Goal: Information Seeking & Learning: Get advice/opinions

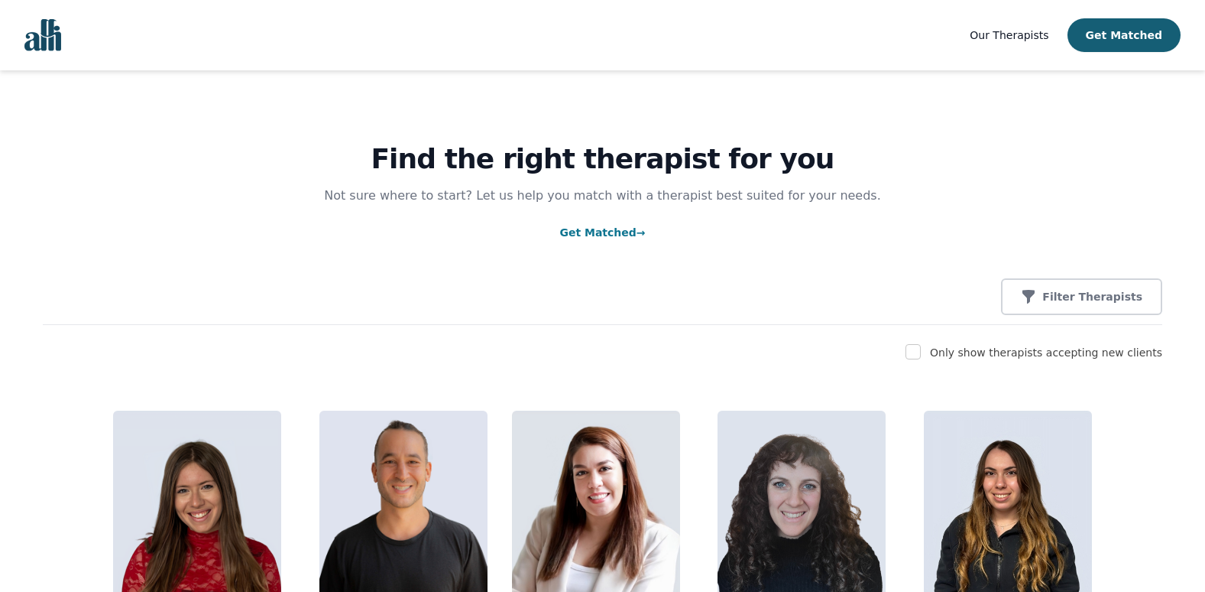
click at [921, 361] on div at bounding box center [913, 352] width 15 height 18
click at [921, 354] on input "checkbox" at bounding box center [913, 351] width 15 height 15
checkbox input "true"
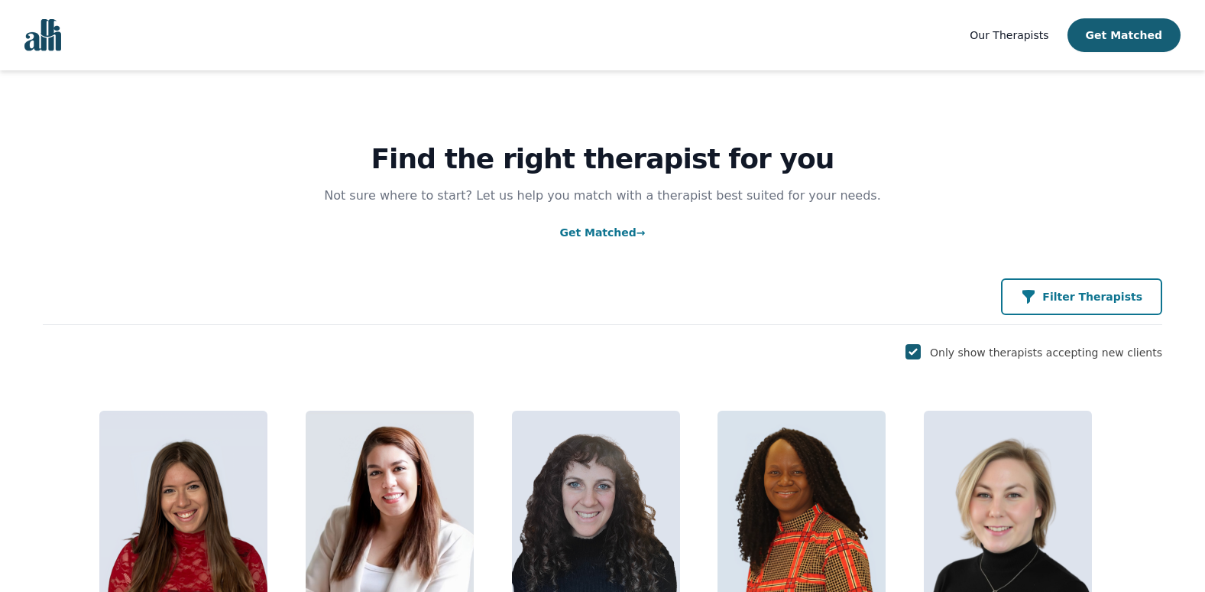
click at [1109, 298] on p "Filter Therapists" at bounding box center [1092, 296] width 100 height 15
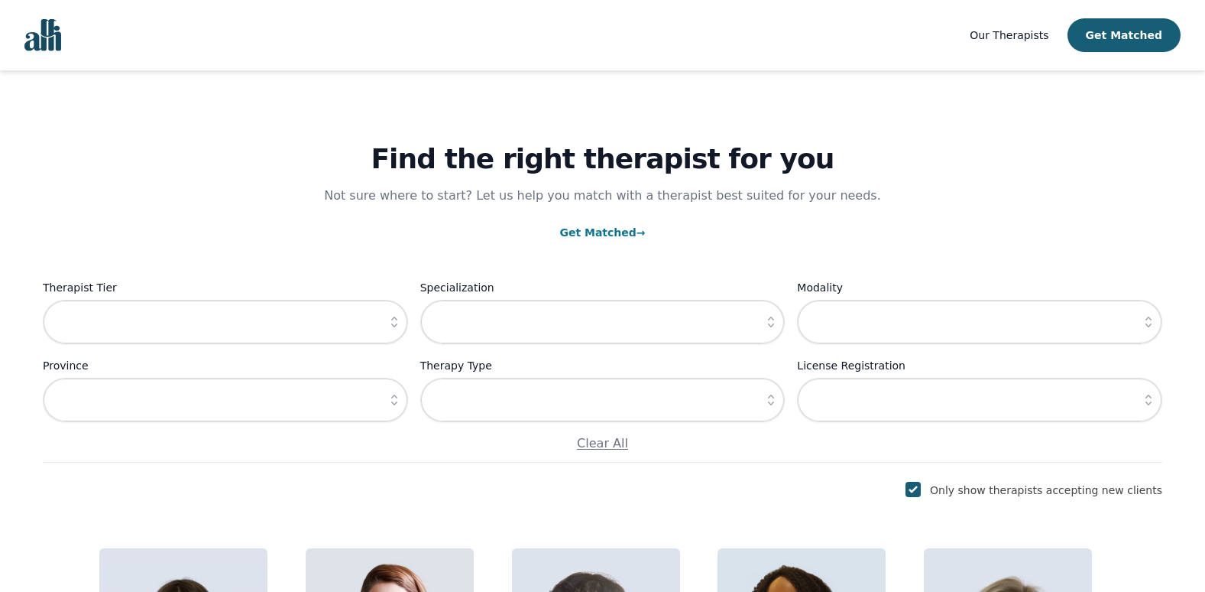
click at [391, 312] on button "button" at bounding box center [395, 322] width 28 height 44
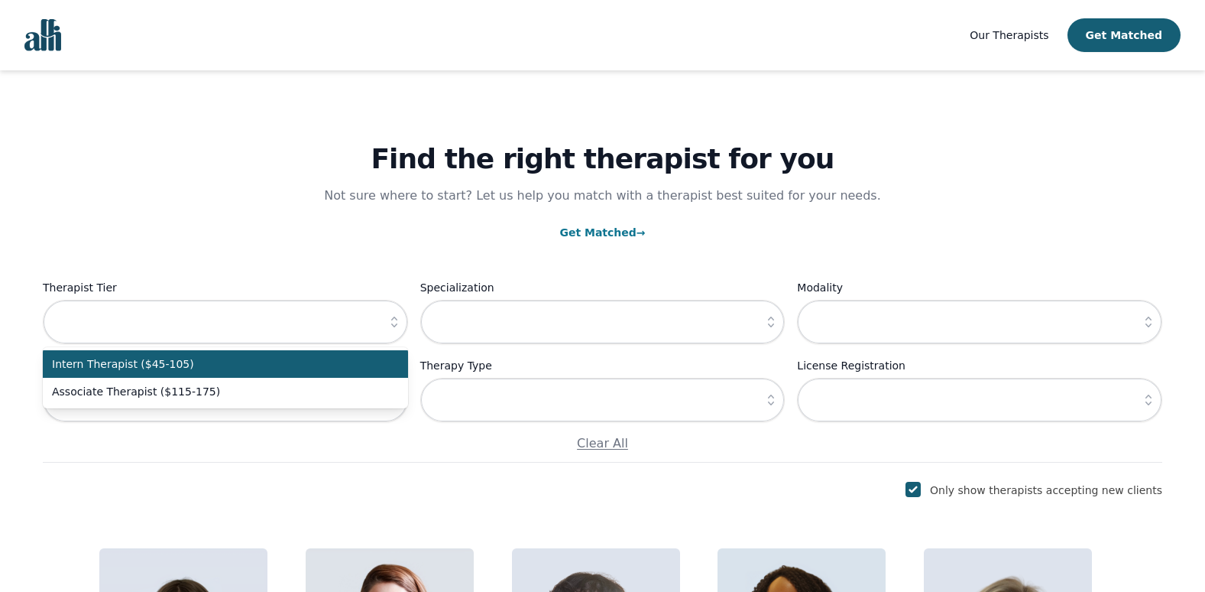
click at [288, 367] on span "Intern Therapist ($45-105)" at bounding box center [216, 363] width 329 height 15
type input "Intern Therapist ($45-105)"
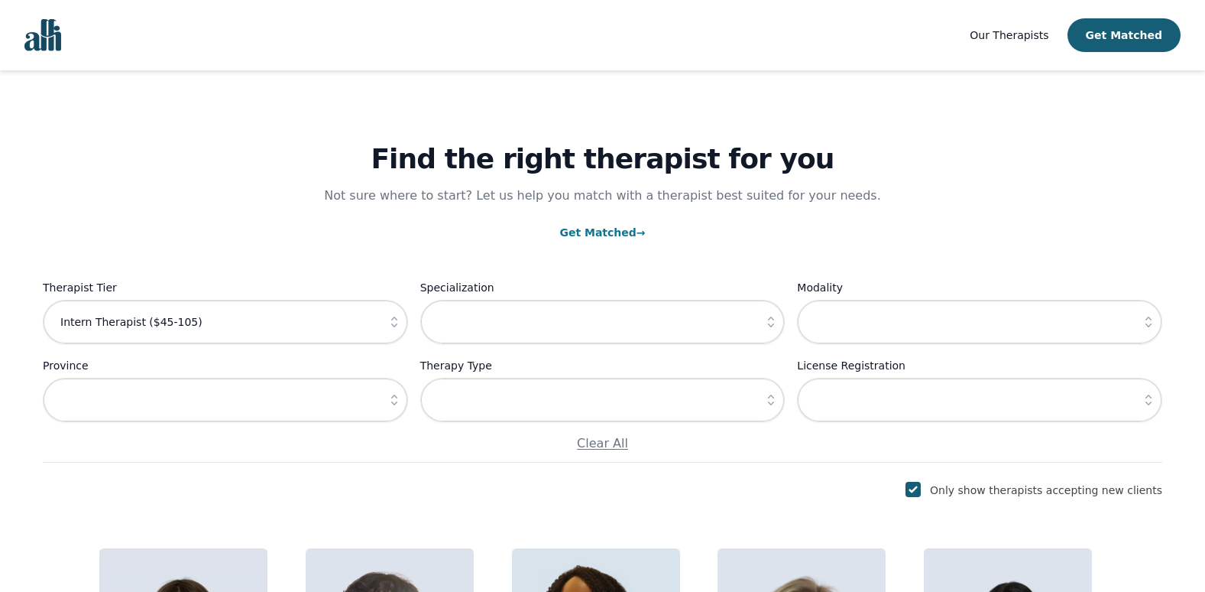
click at [1023, 44] on link "Our Therapists" at bounding box center [1009, 35] width 79 height 18
click at [1021, 41] on span "Our Therapists" at bounding box center [1009, 35] width 79 height 12
click at [1009, 31] on span "Our Therapists" at bounding box center [1009, 35] width 79 height 12
click at [1015, 41] on span "Our Therapists" at bounding box center [1009, 35] width 79 height 12
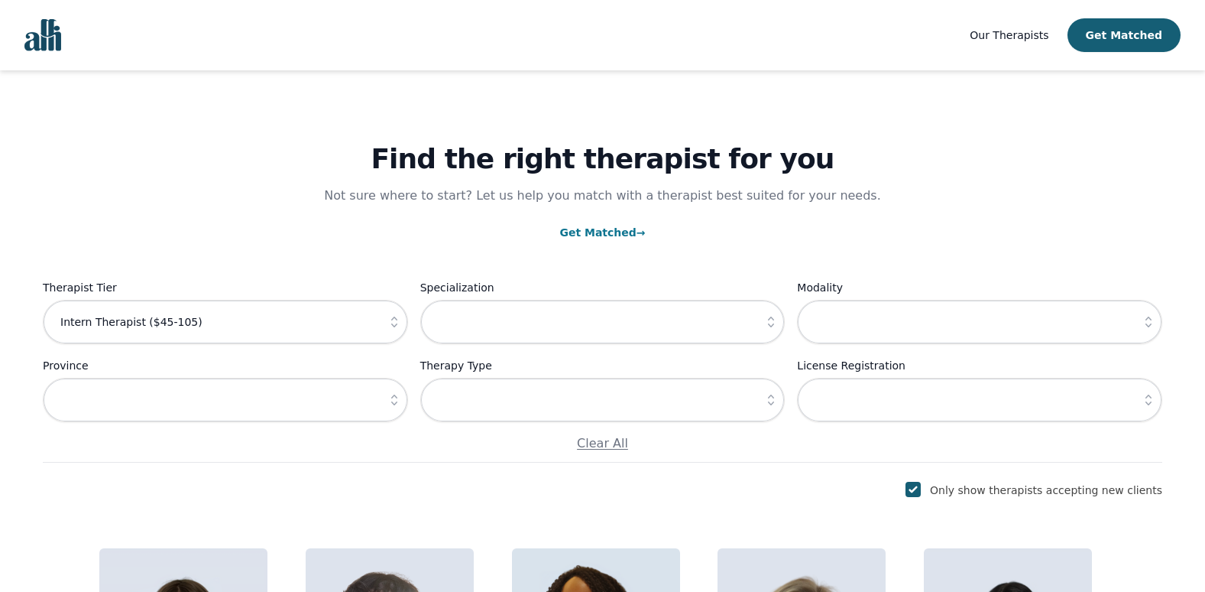
click at [1015, 41] on span "Our Therapists" at bounding box center [1009, 35] width 79 height 12
click at [1034, 31] on span "Our Therapists" at bounding box center [1009, 35] width 79 height 12
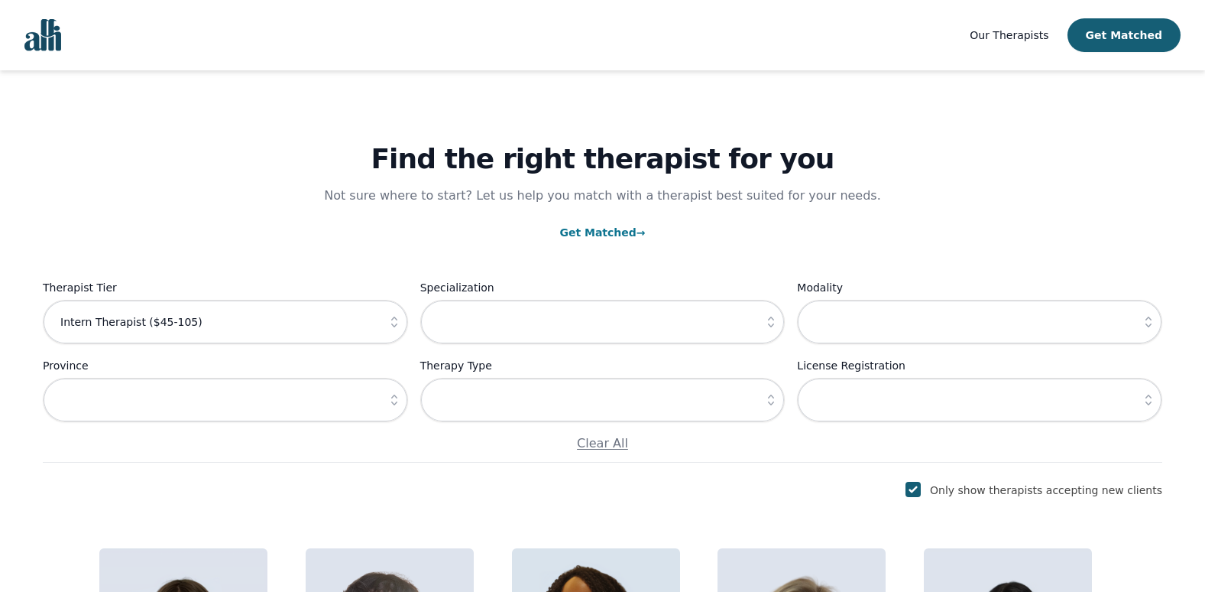
click at [1034, 31] on span "Our Therapists" at bounding box center [1009, 35] width 79 height 12
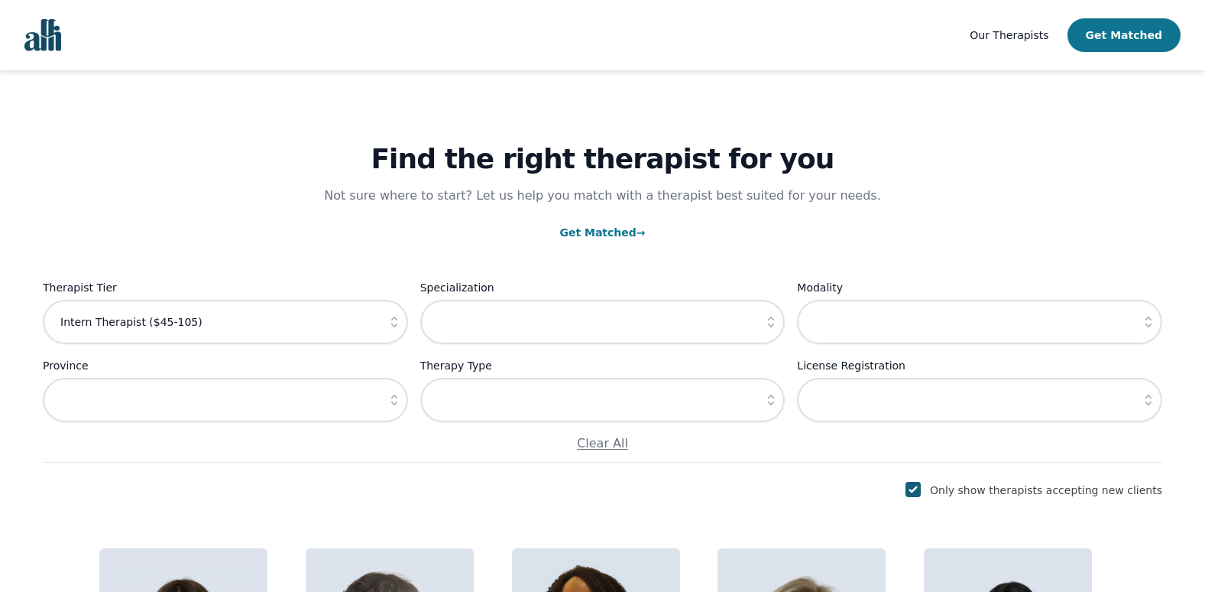
click at [1110, 31] on button "Get Matched" at bounding box center [1124, 35] width 113 height 34
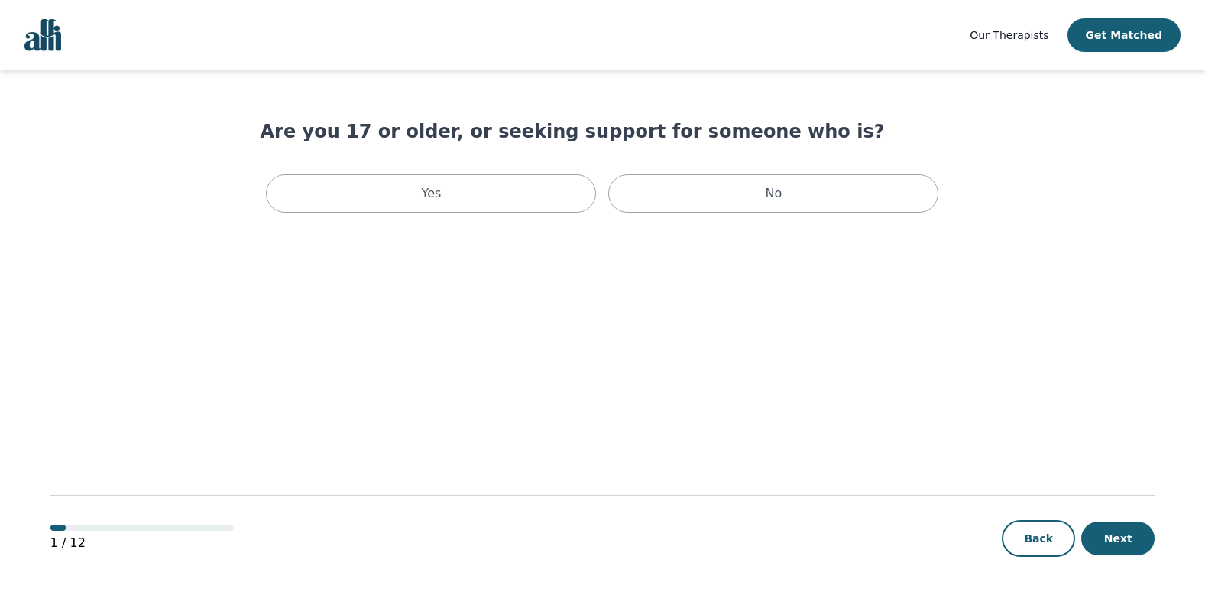
click at [1022, 38] on span "Our Therapists" at bounding box center [1009, 35] width 79 height 12
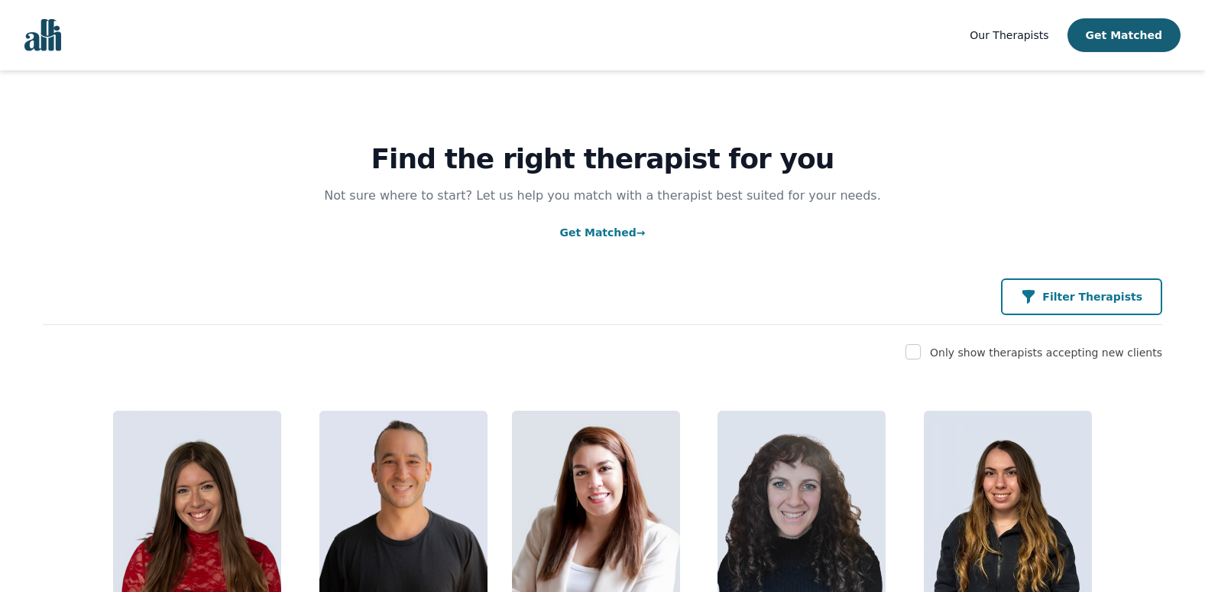
click at [1068, 306] on button "Filter Therapists" at bounding box center [1081, 296] width 161 height 37
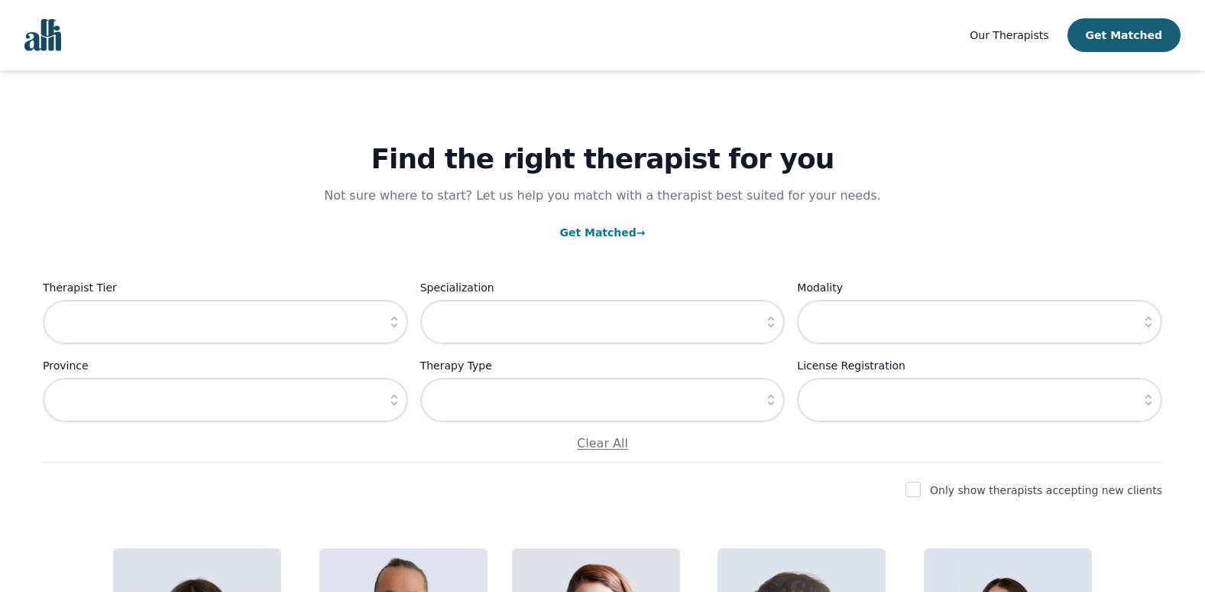
click at [391, 312] on button "button" at bounding box center [395, 322] width 28 height 44
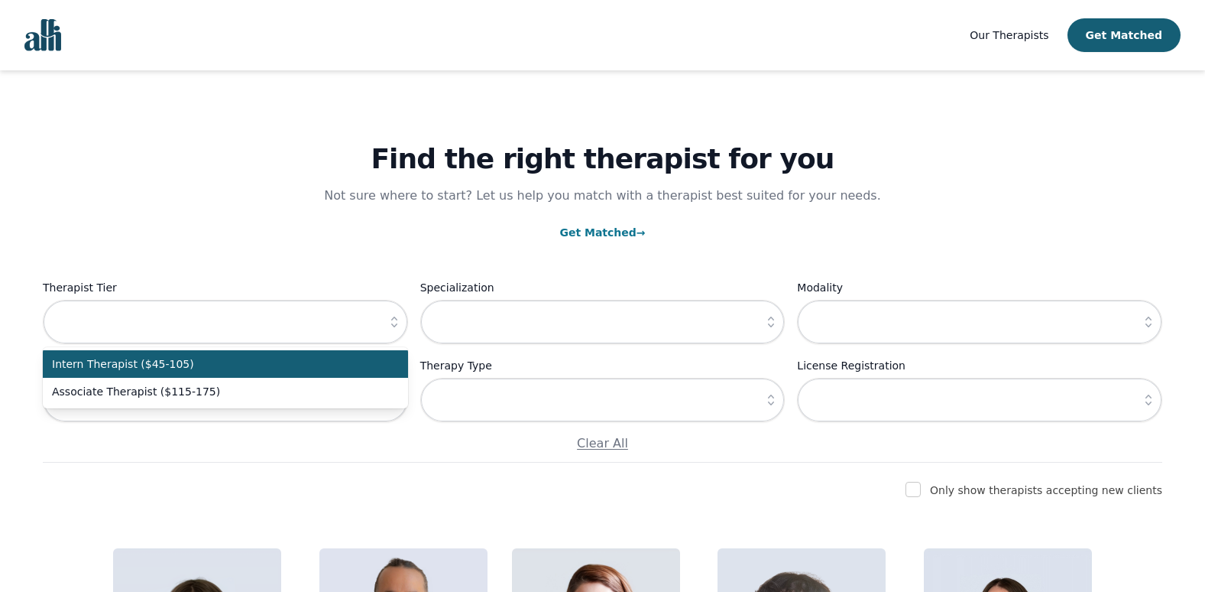
click at [355, 368] on span "Intern Therapist ($45-105)" at bounding box center [216, 363] width 329 height 15
type input "Intern Therapist ($45-105)"
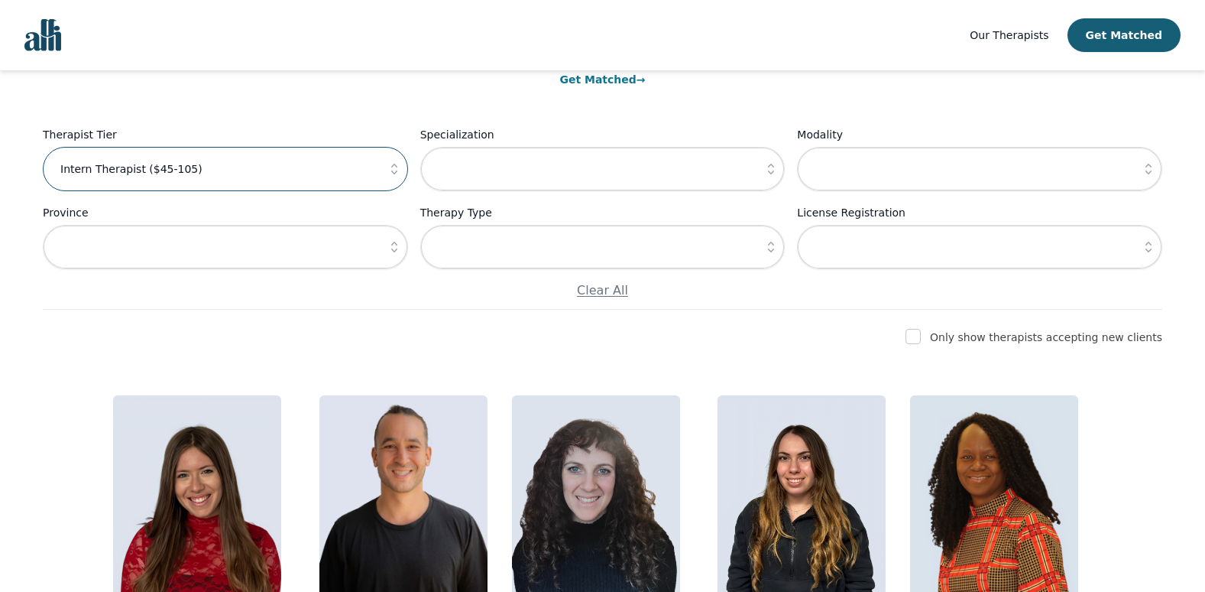
scroll to position [104, 0]
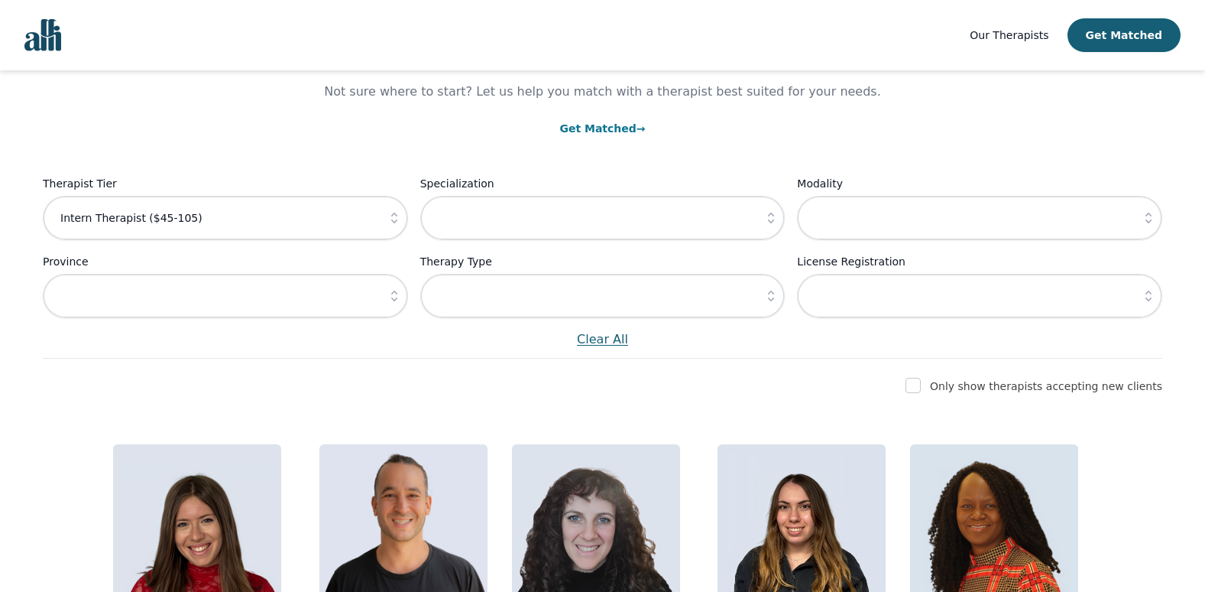
click at [624, 339] on p "Clear All" at bounding box center [603, 339] width 1120 height 18
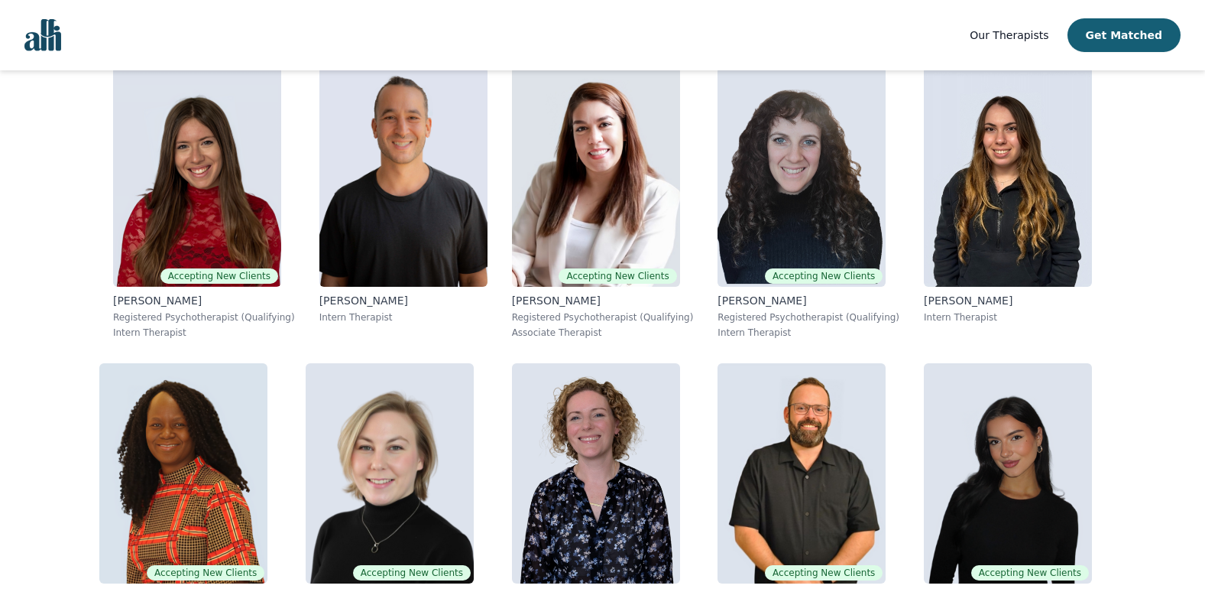
scroll to position [0, 0]
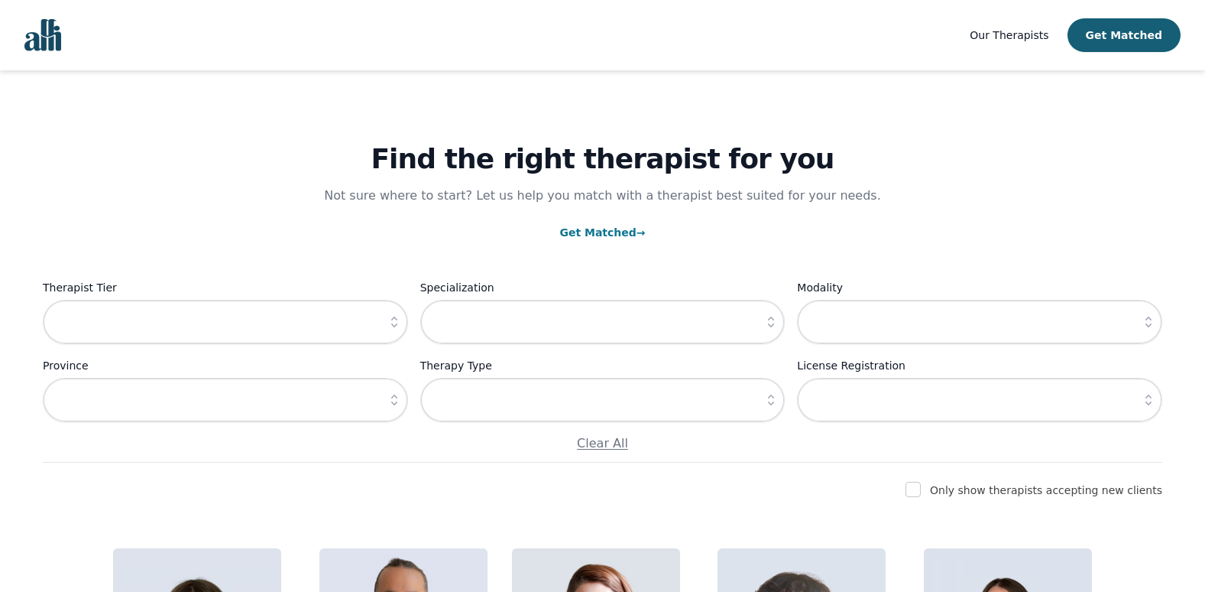
click at [388, 321] on icon "button" at bounding box center [394, 321] width 15 height 15
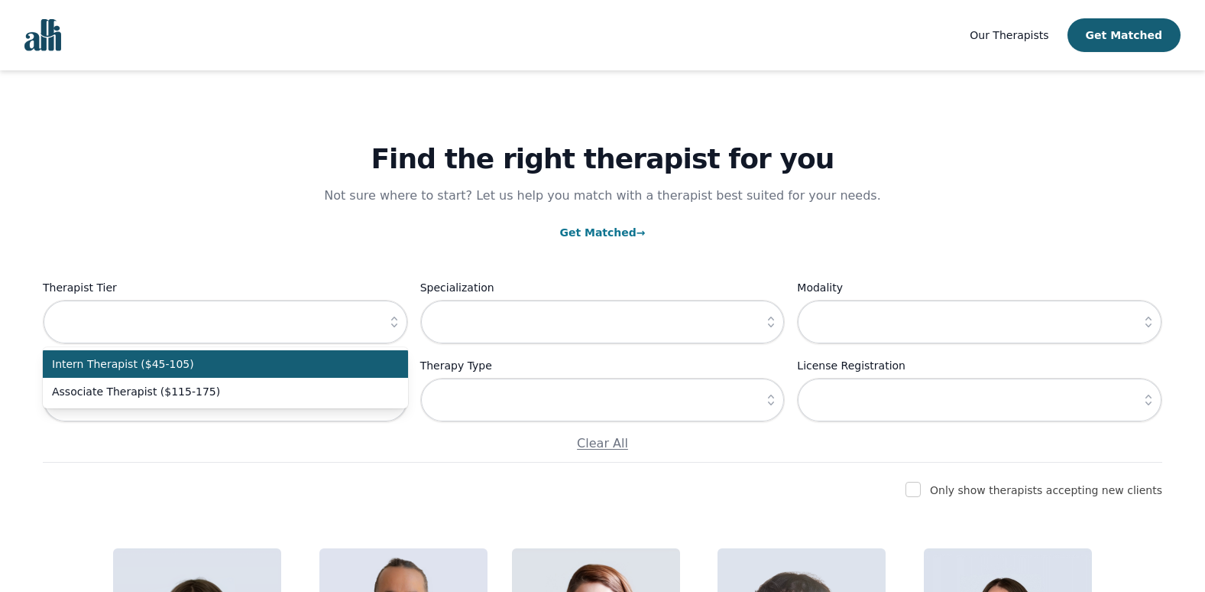
click at [223, 363] on span "Intern Therapist ($45-105)" at bounding box center [216, 363] width 329 height 15
type input "Intern Therapist ($45-105)"
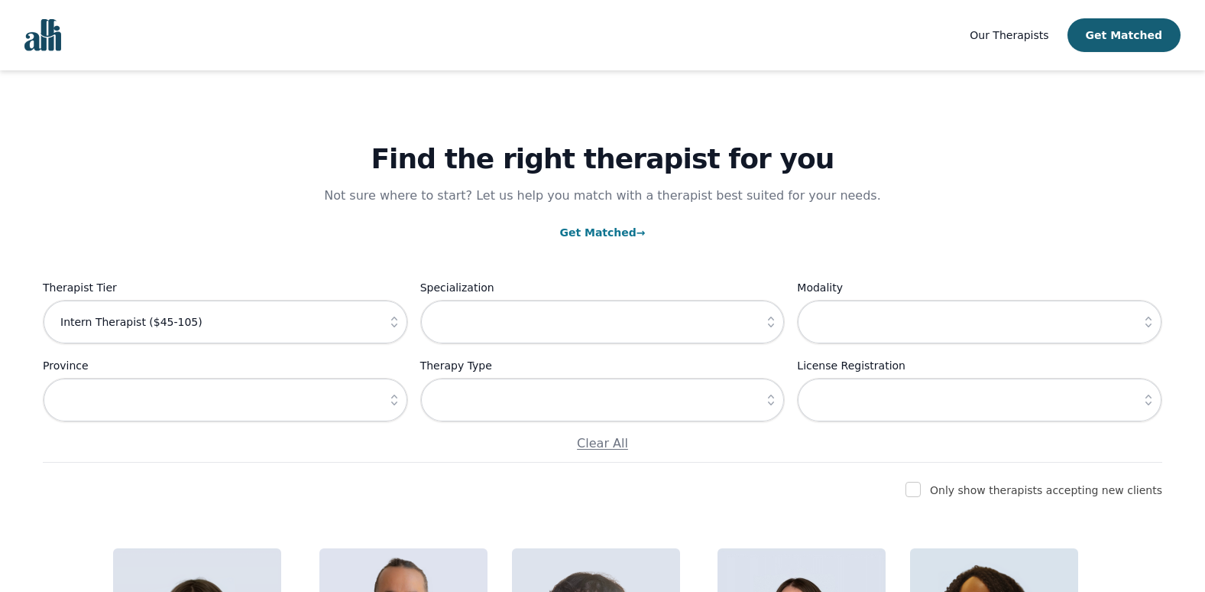
click at [760, 326] on button "button" at bounding box center [771, 322] width 28 height 44
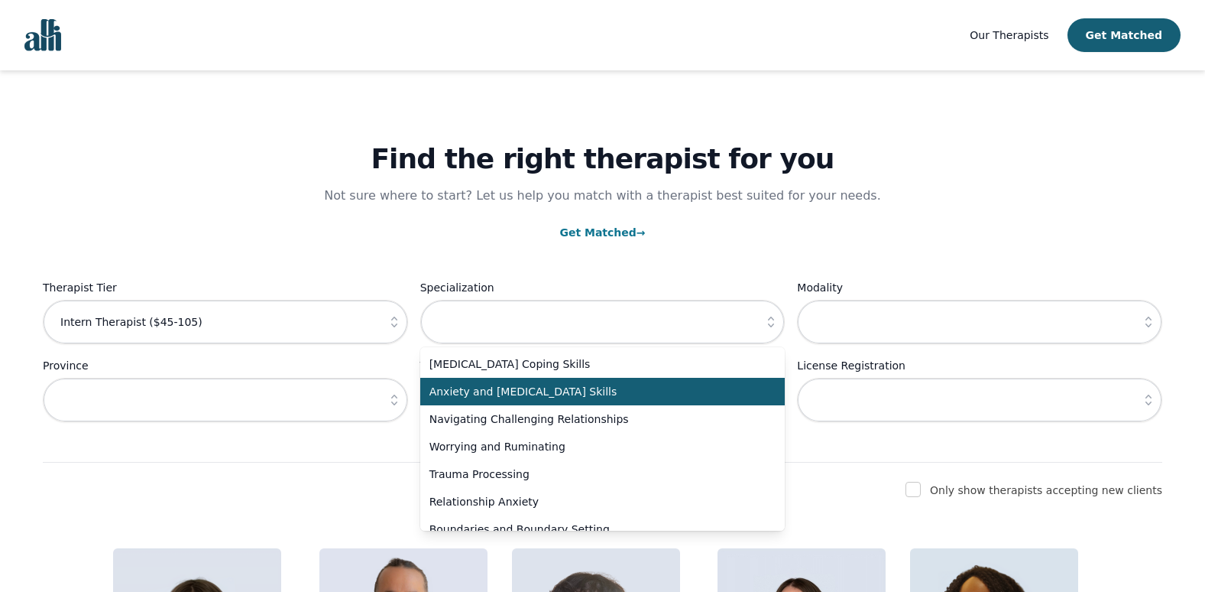
click at [715, 387] on span "Anxiety and [MEDICAL_DATA] Skills" at bounding box center [593, 391] width 329 height 15
type input "Anxiety and [MEDICAL_DATA] Skills"
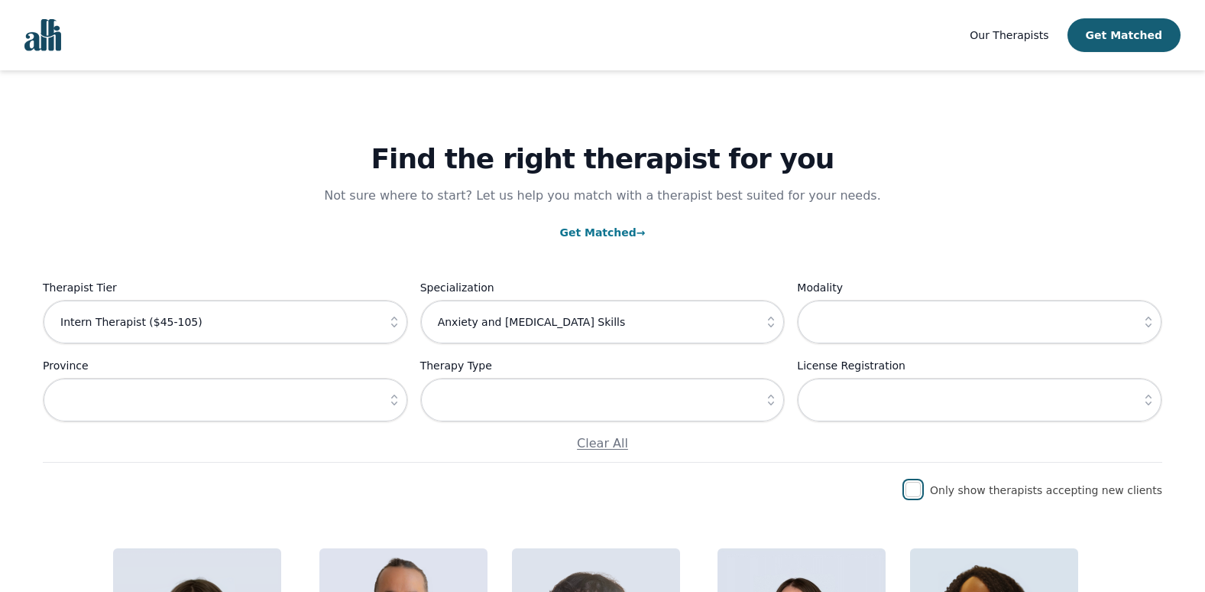
click at [921, 485] on input "checkbox" at bounding box center [913, 488] width 15 height 15
checkbox input "true"
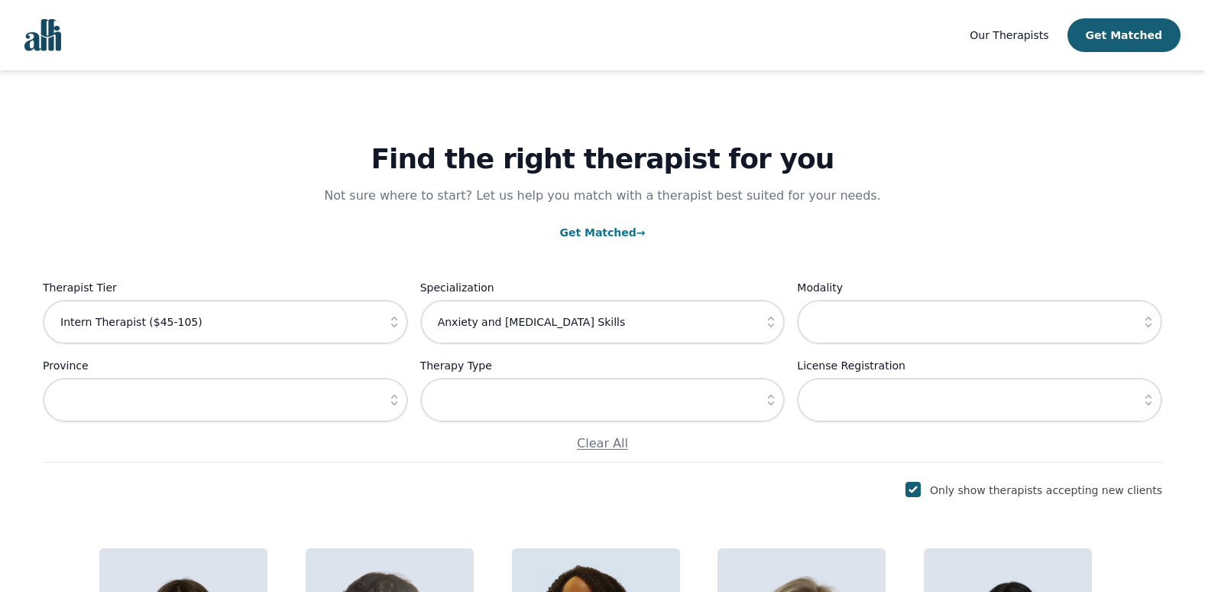
click at [1146, 393] on icon "button" at bounding box center [1148, 399] width 15 height 15
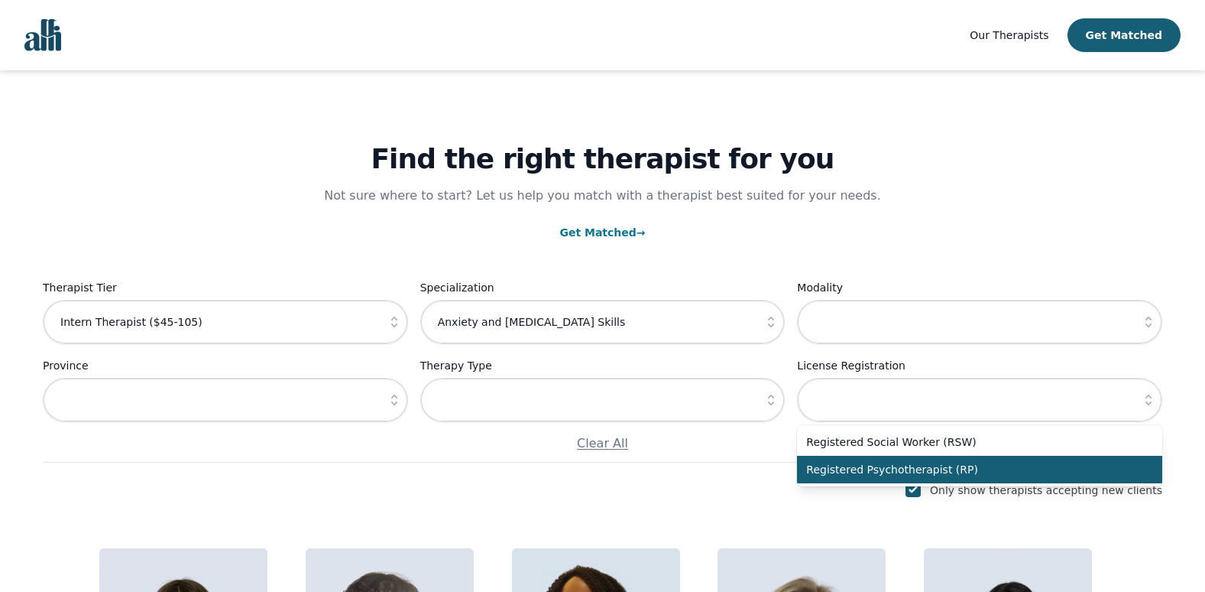
click at [1120, 468] on span "Registered Psychotherapist (RP)" at bounding box center [970, 469] width 329 height 15
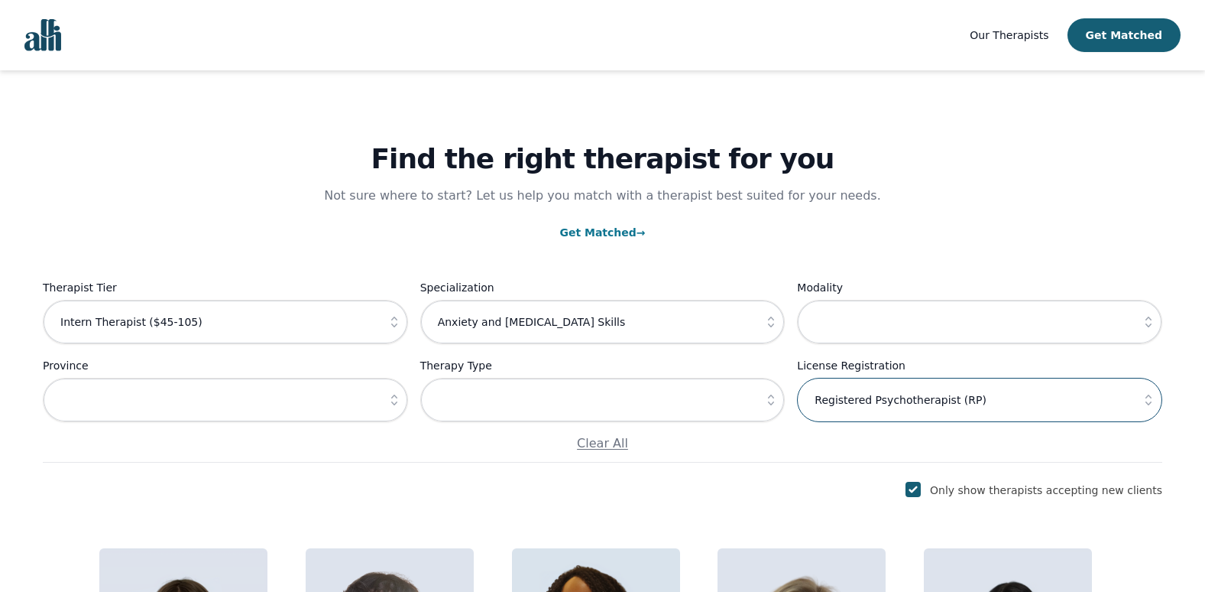
click at [1063, 400] on input "Registered Psychotherapist (RP)" at bounding box center [979, 400] width 365 height 44
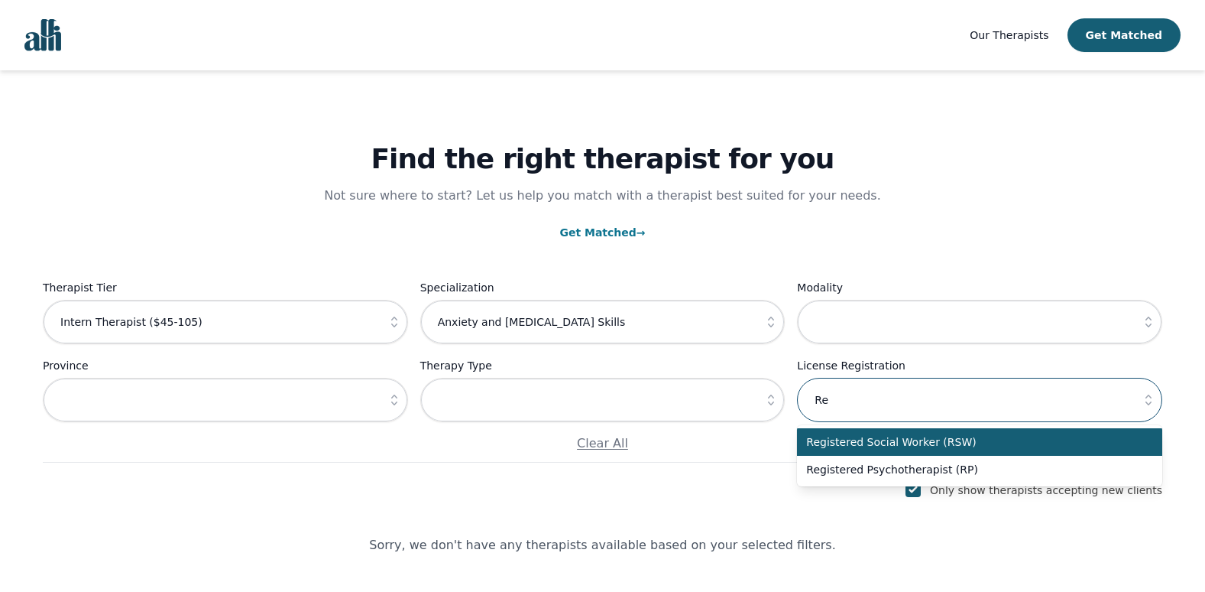
type input "R"
click at [265, 400] on input "text" at bounding box center [225, 400] width 365 height 44
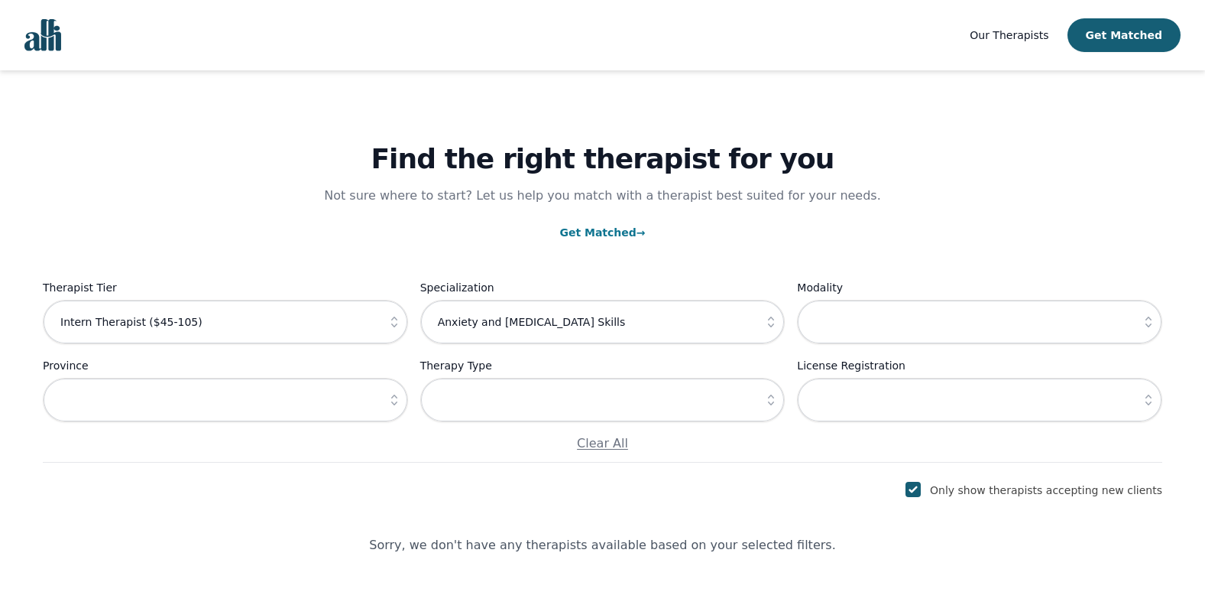
click at [394, 390] on button "button" at bounding box center [395, 400] width 28 height 44
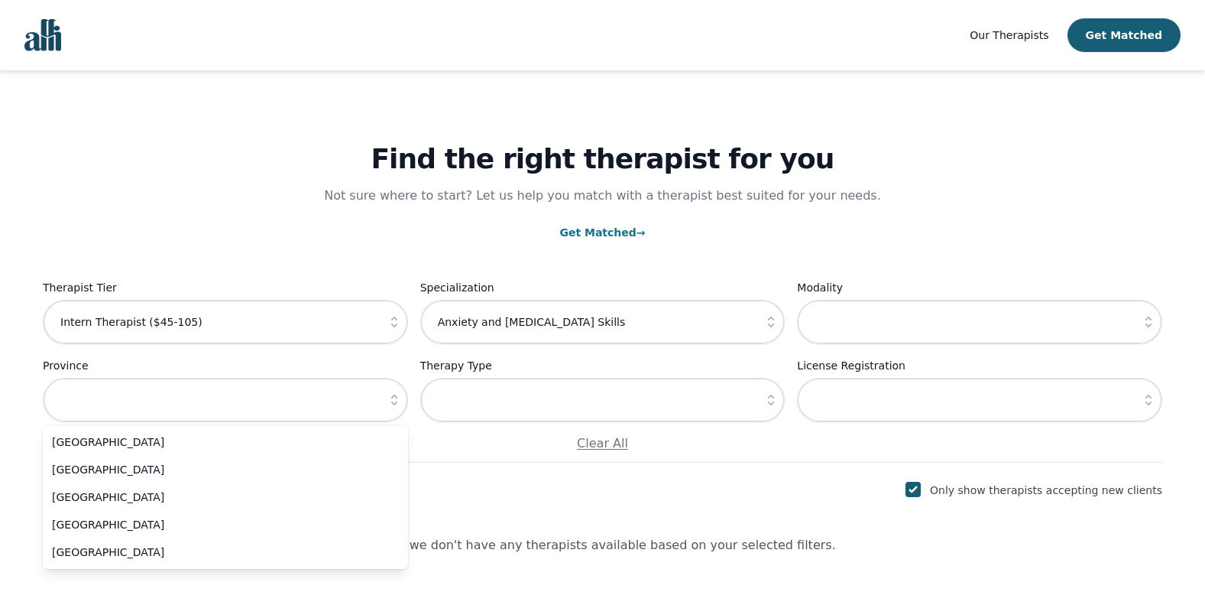
click at [393, 406] on icon "button" at bounding box center [394, 399] width 15 height 15
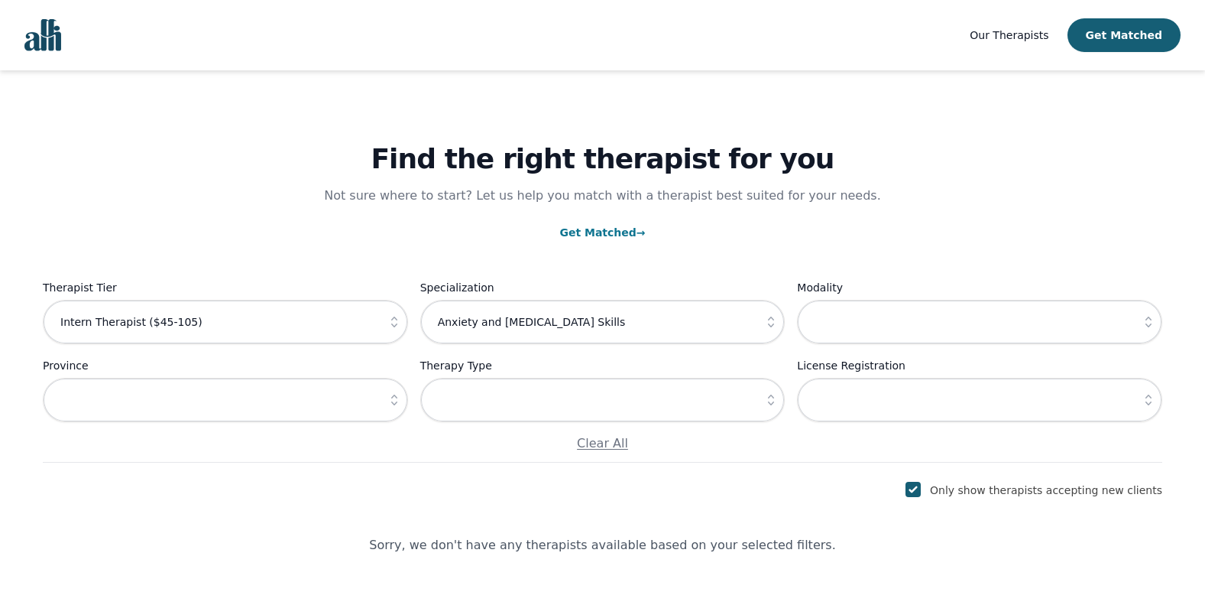
click at [393, 406] on icon "button" at bounding box center [394, 399] width 15 height 15
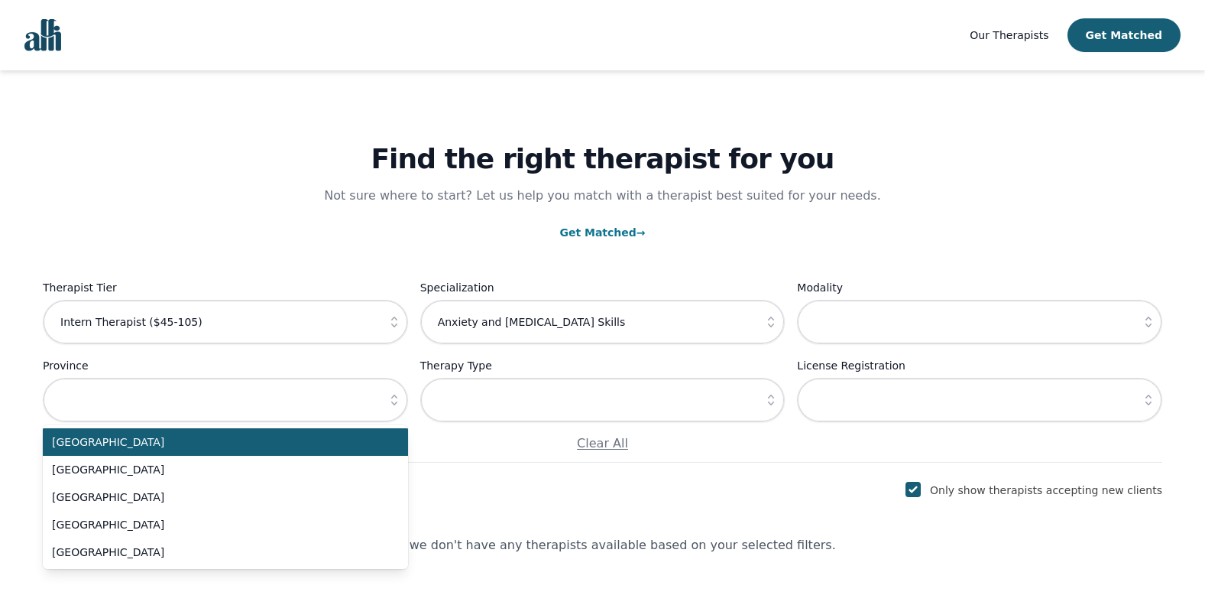
click at [337, 165] on h1 "Find the right therapist for you" at bounding box center [603, 159] width 1120 height 31
